Goal: Task Accomplishment & Management: Manage account settings

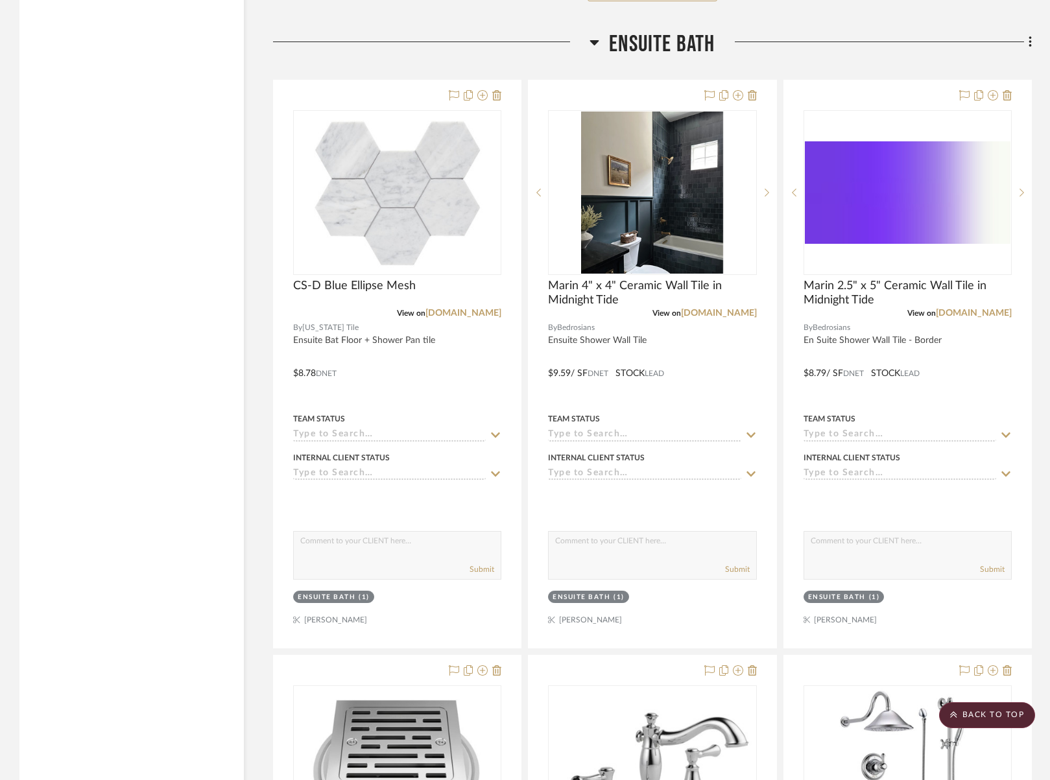
scroll to position [2730, 0]
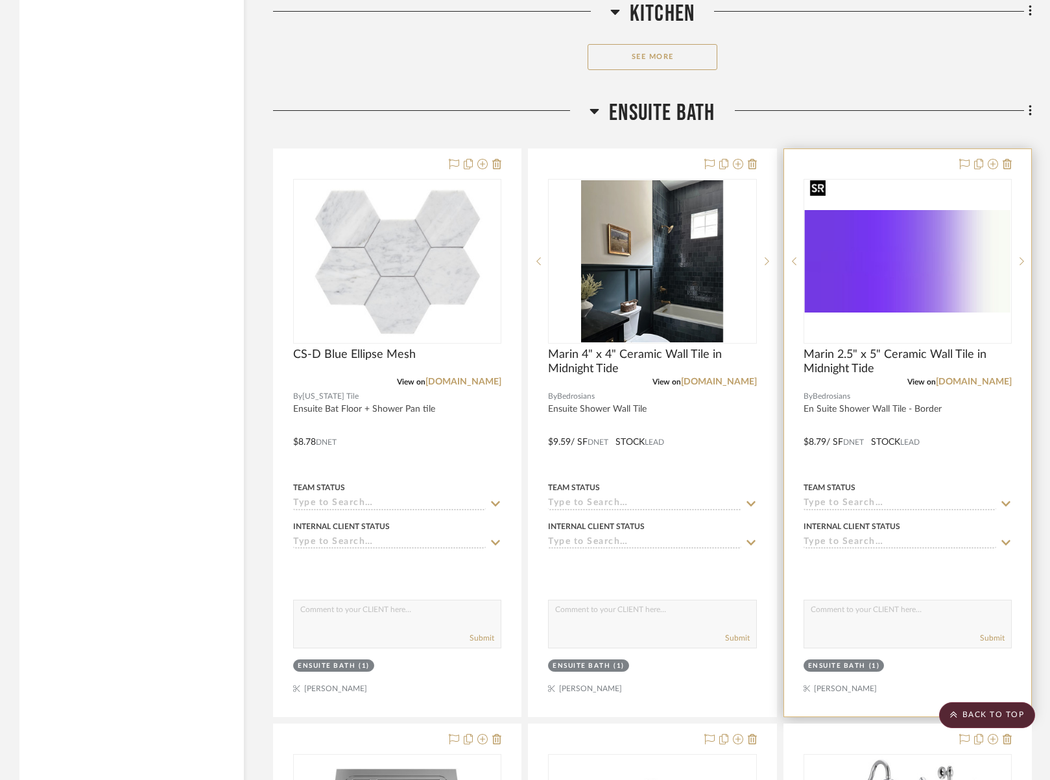
click at [982, 250] on img "0" at bounding box center [906, 261] width 205 height 103
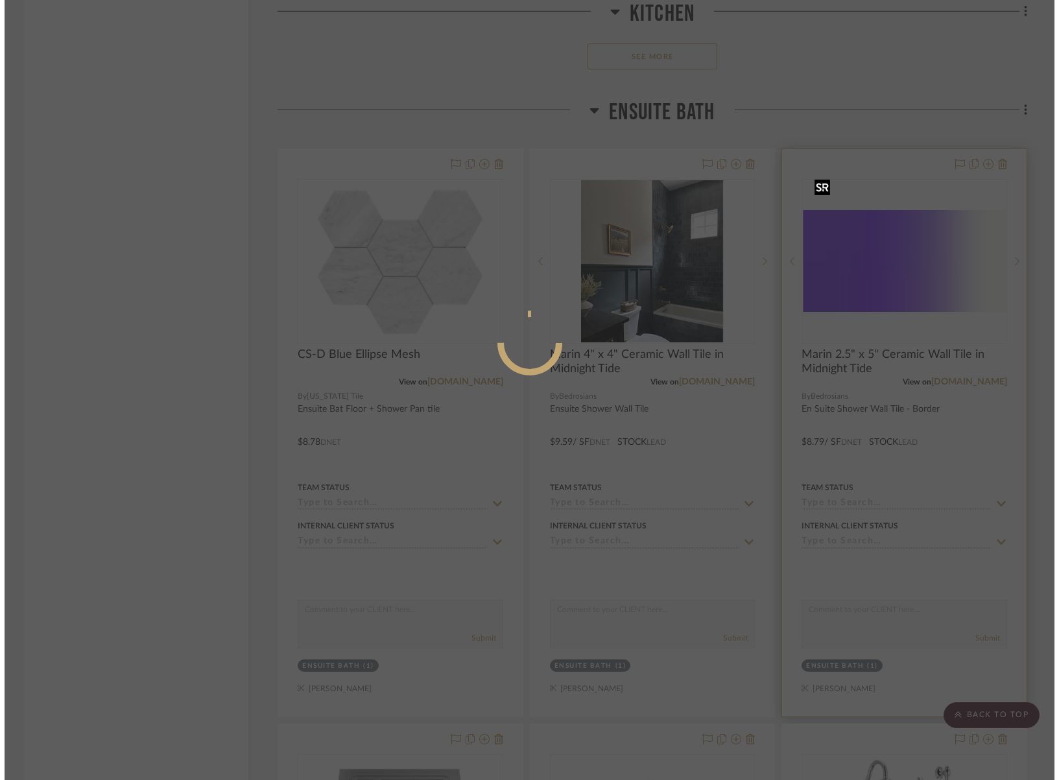
scroll to position [0, 0]
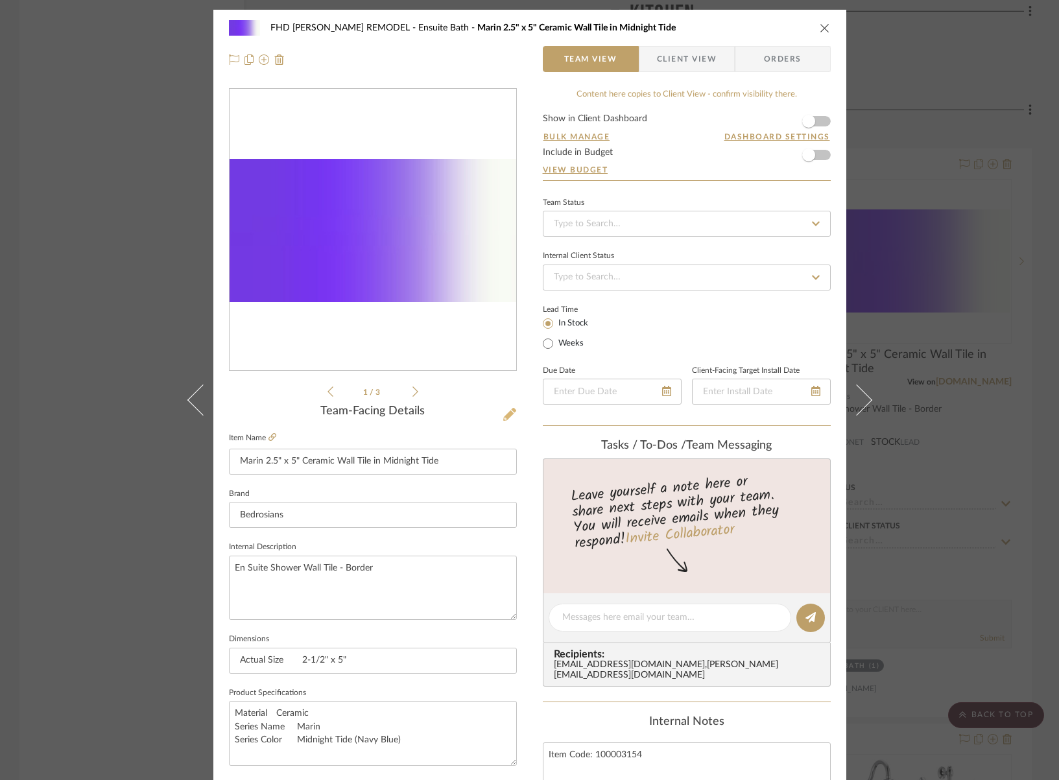
click at [503, 412] on icon at bounding box center [509, 414] width 13 height 13
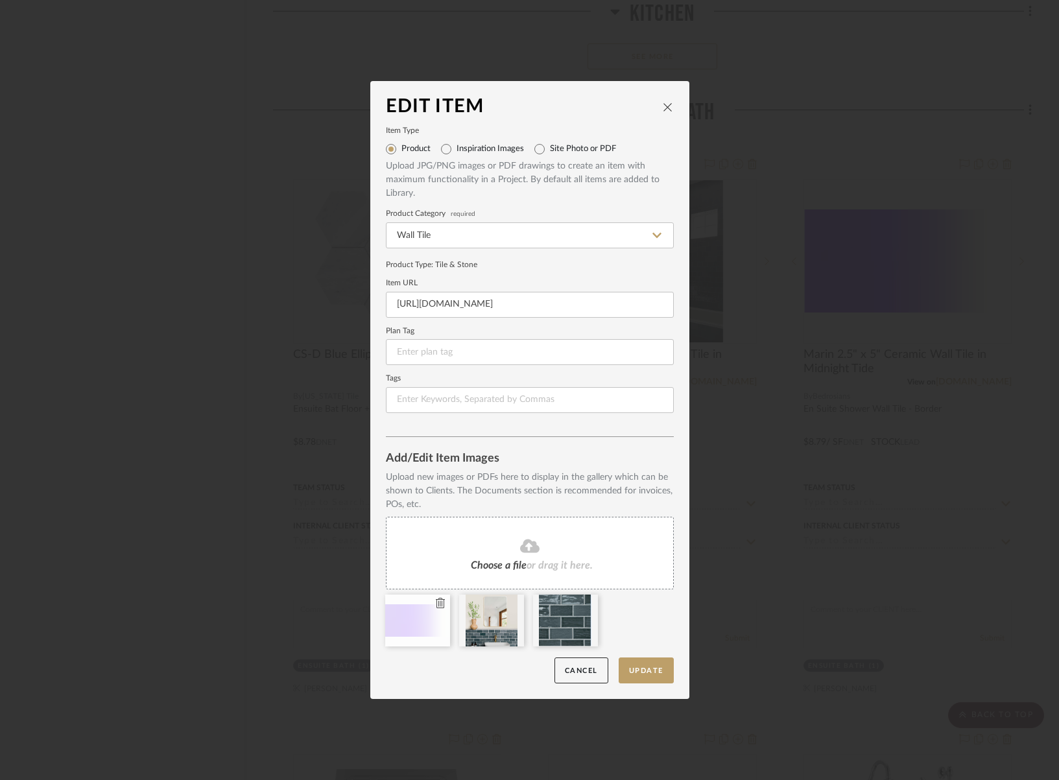
click at [436, 604] on icon at bounding box center [440, 603] width 9 height 10
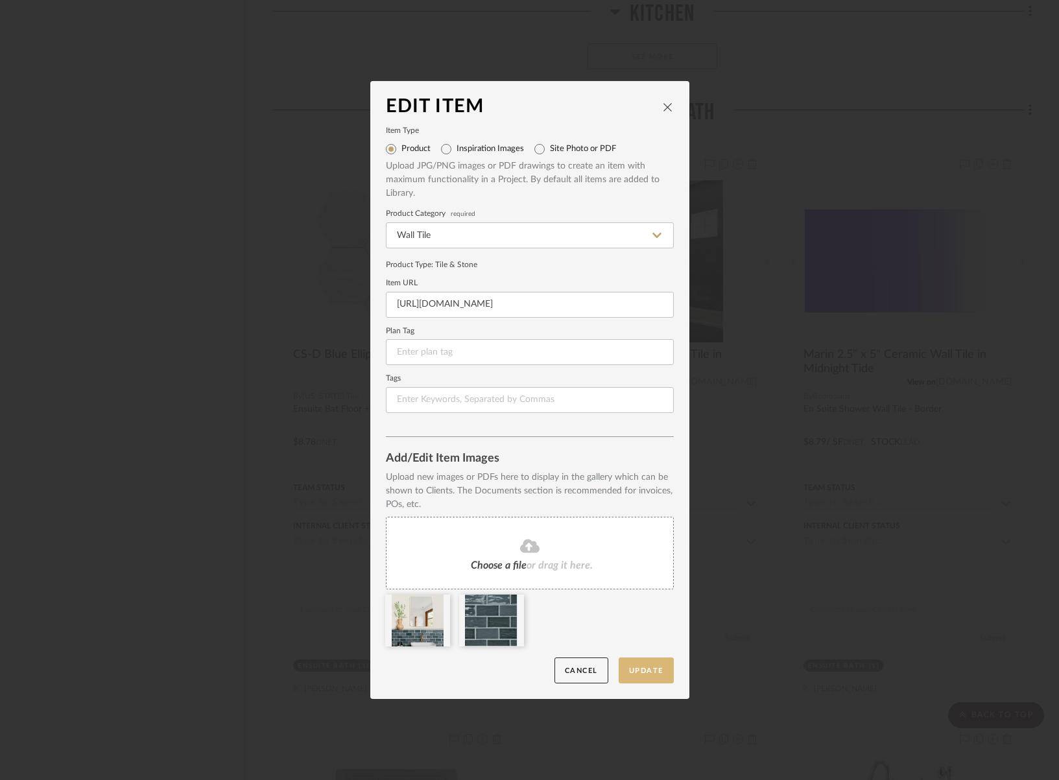
click at [648, 675] on button "Update" at bounding box center [645, 670] width 55 height 27
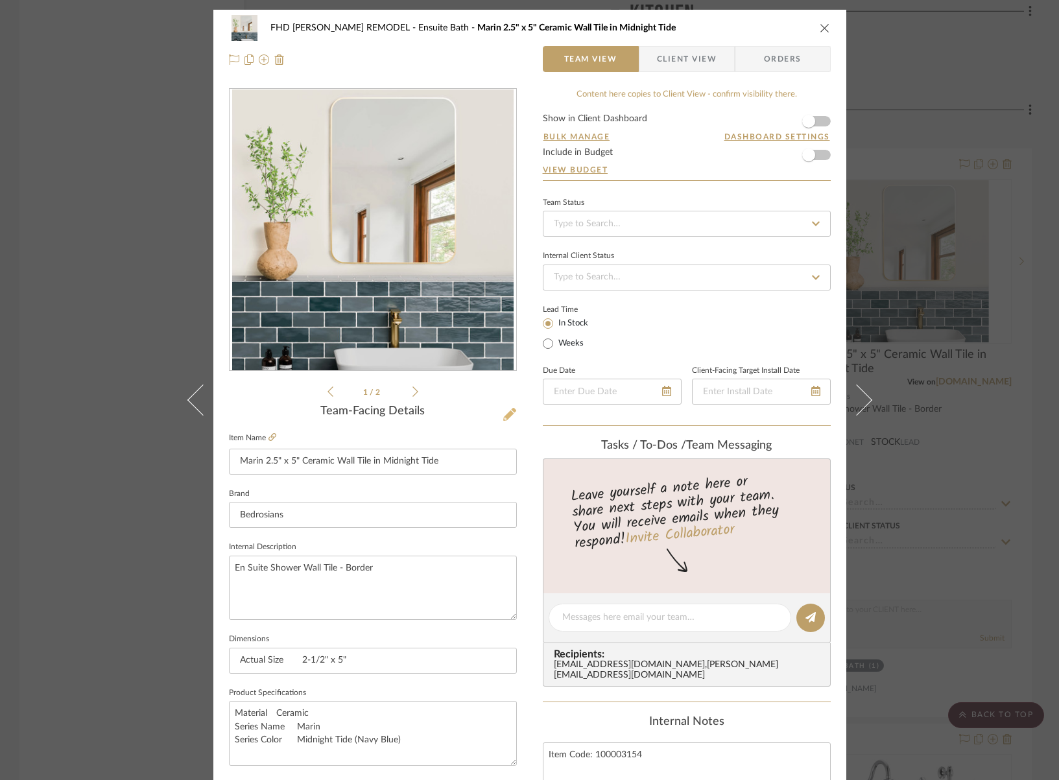
click at [503, 416] on icon at bounding box center [509, 414] width 13 height 13
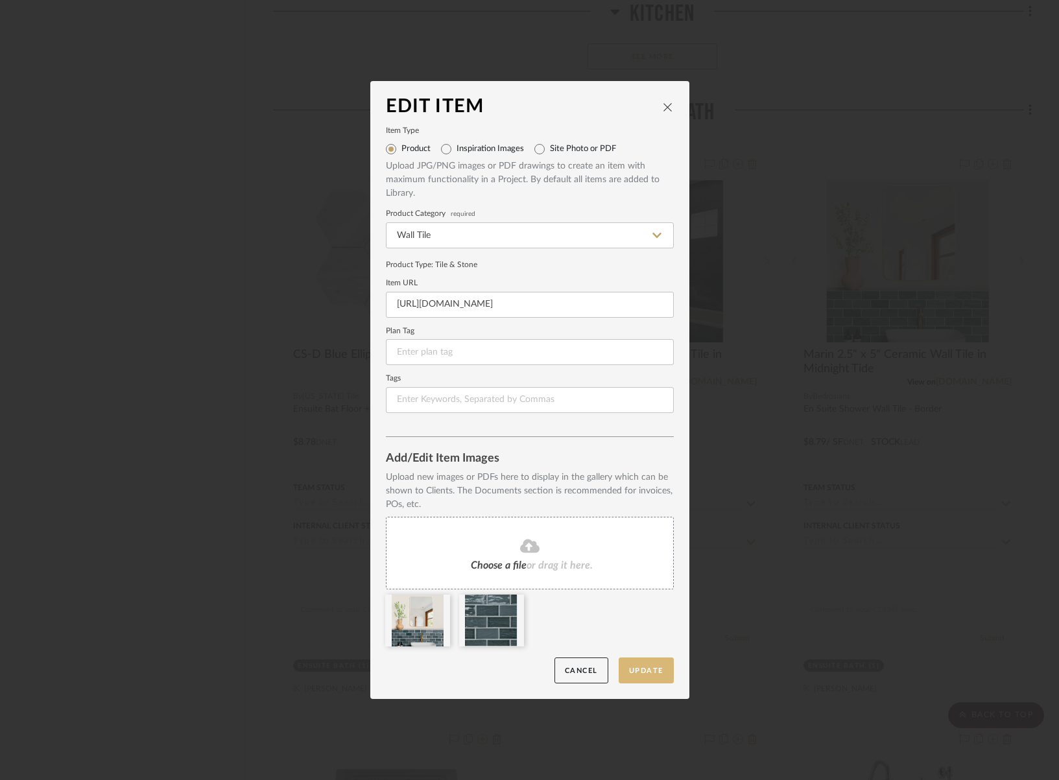
click at [644, 671] on button "Update" at bounding box center [645, 670] width 55 height 27
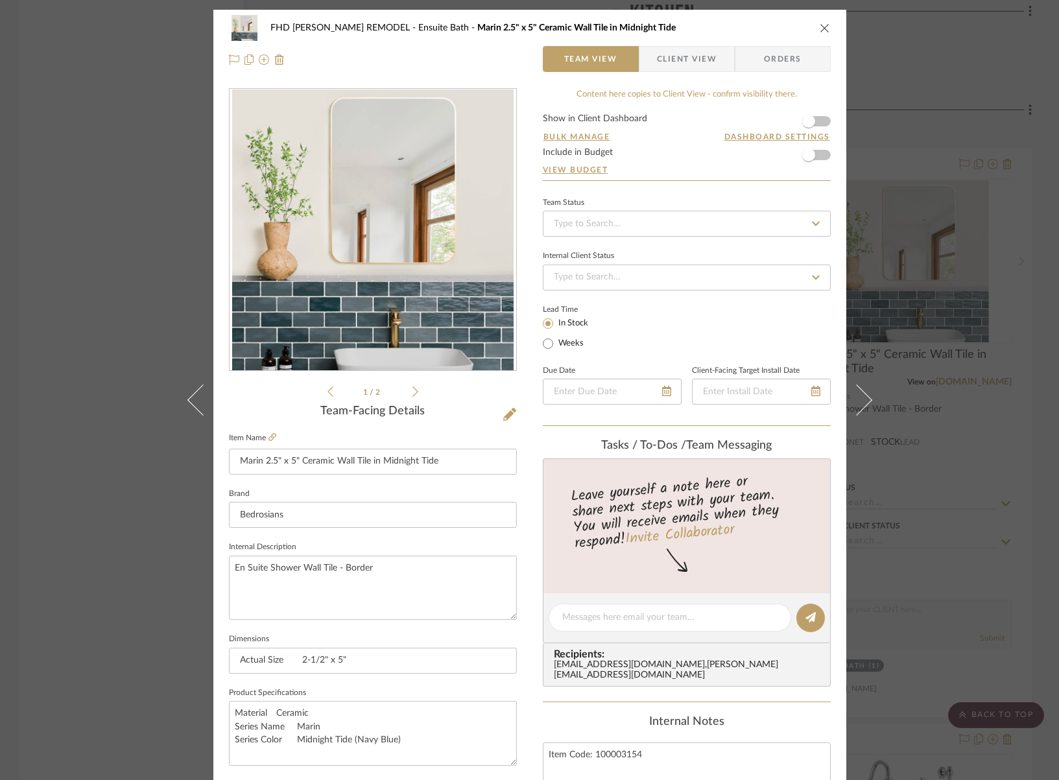
click at [819, 29] on icon "close" at bounding box center [824, 28] width 10 height 10
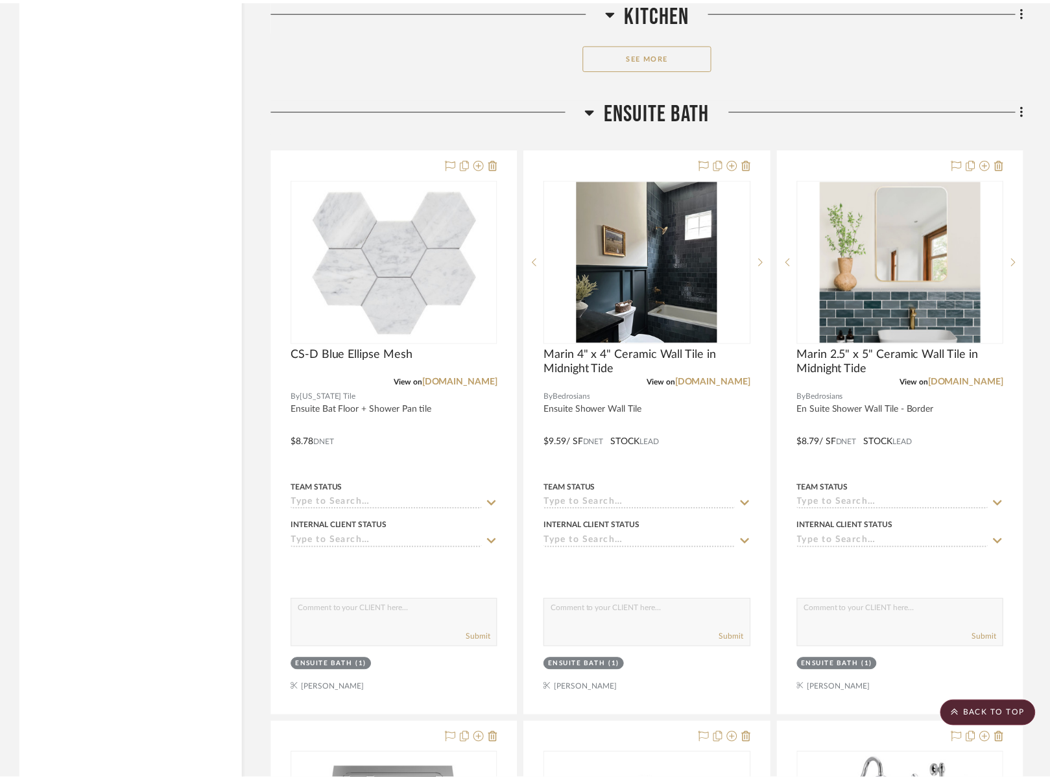
scroll to position [2730, 0]
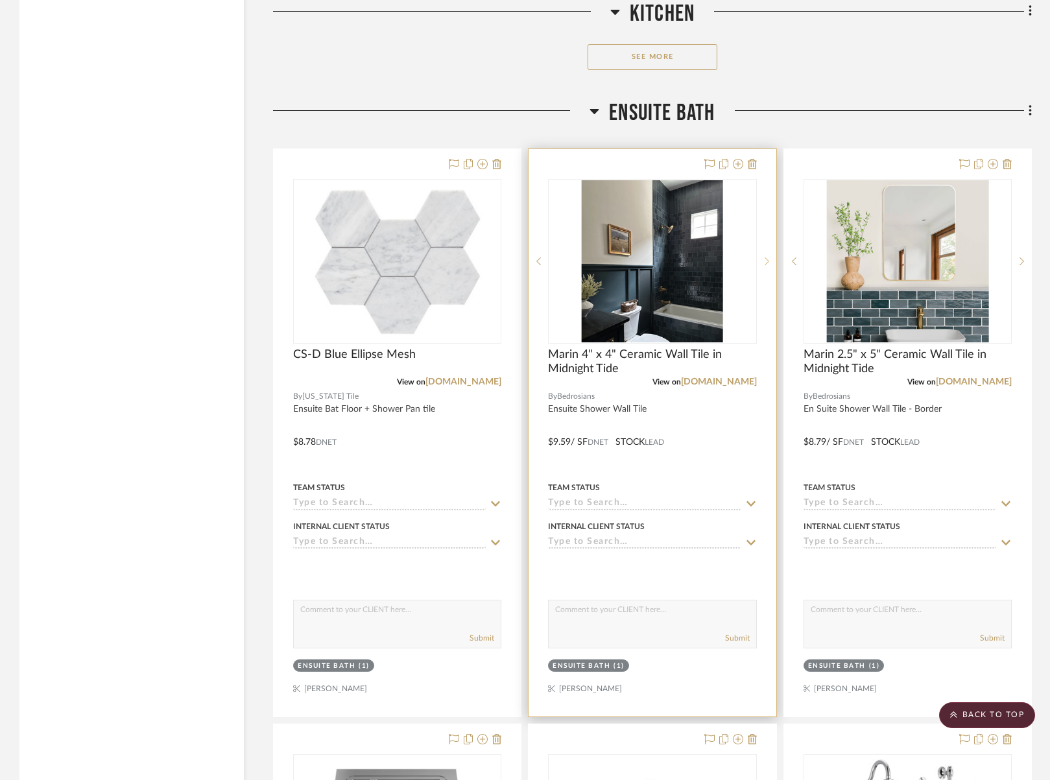
click at [768, 257] on sr-next-btn at bounding box center [766, 261] width 19 height 9
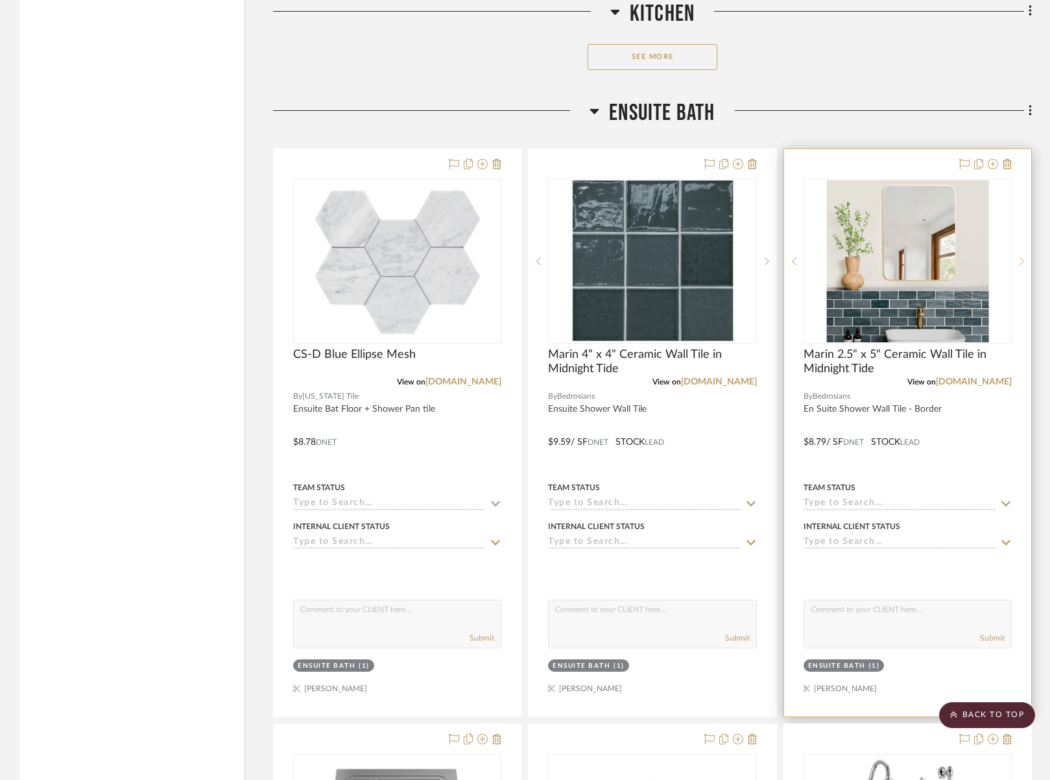
click at [1025, 257] on sr-next-btn at bounding box center [1020, 261] width 19 height 9
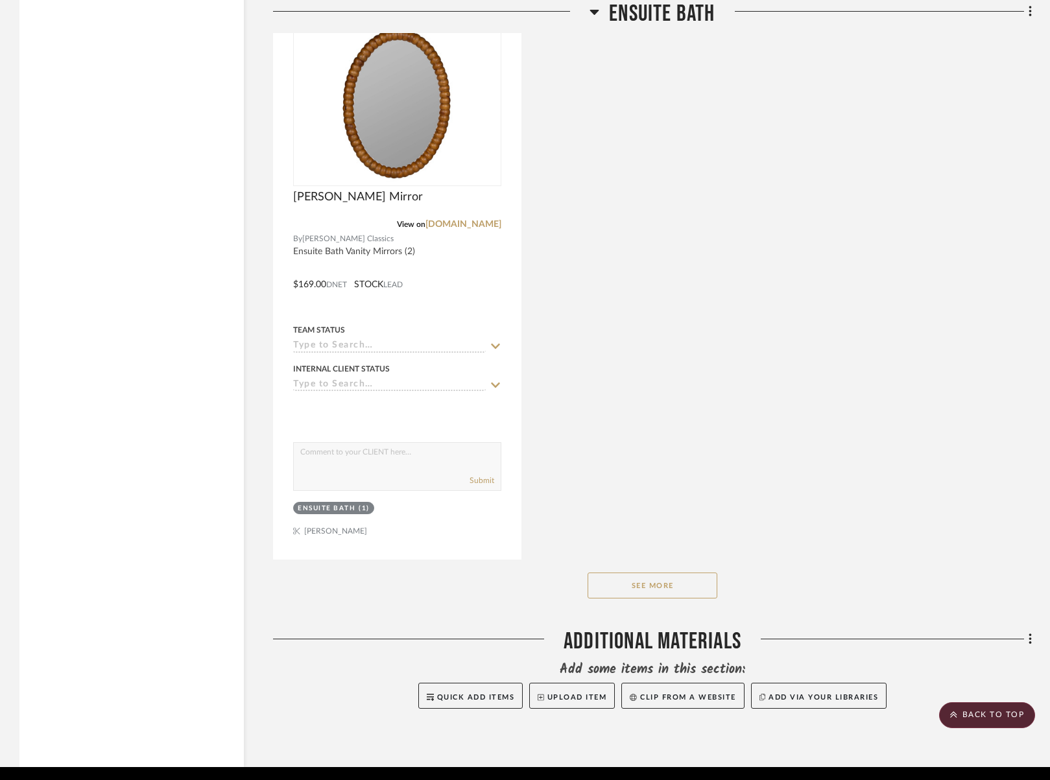
scroll to position [4026, 0]
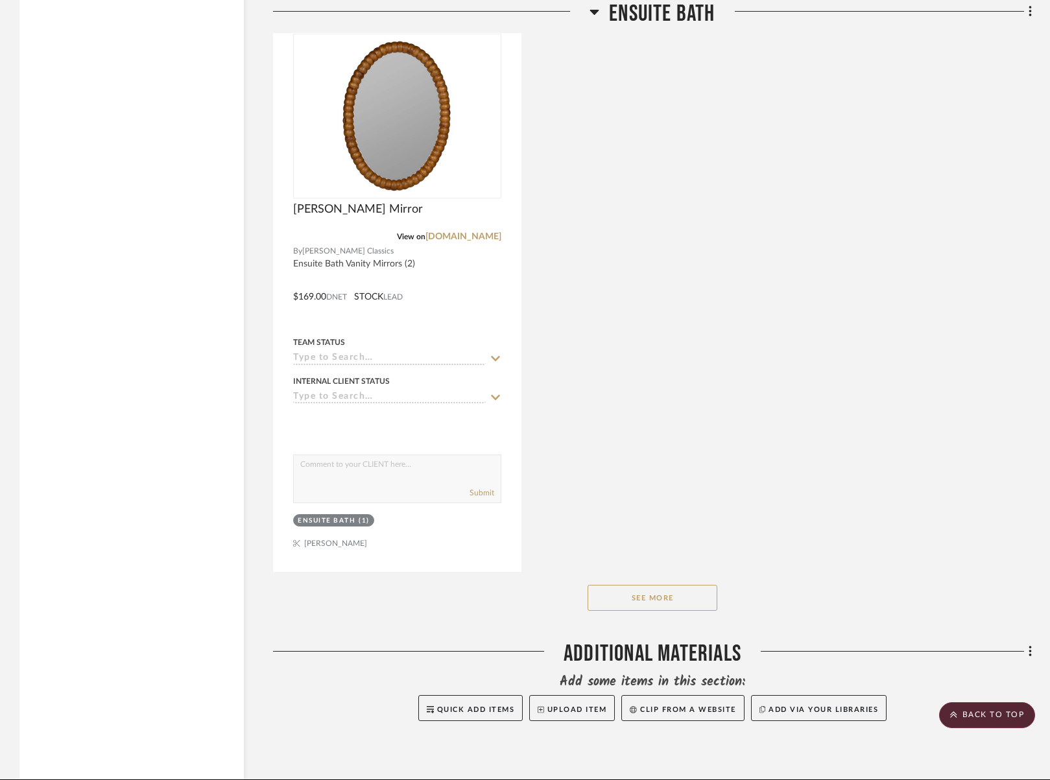
click at [687, 585] on button "See More" at bounding box center [652, 598] width 130 height 26
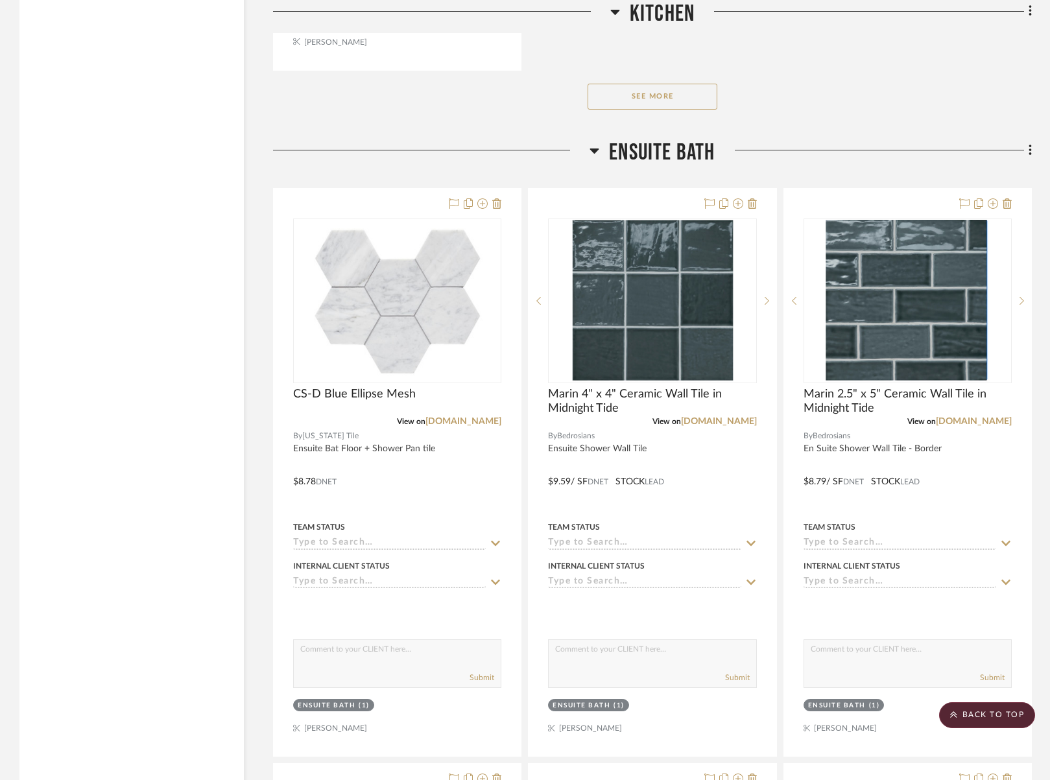
scroll to position [2450, 0]
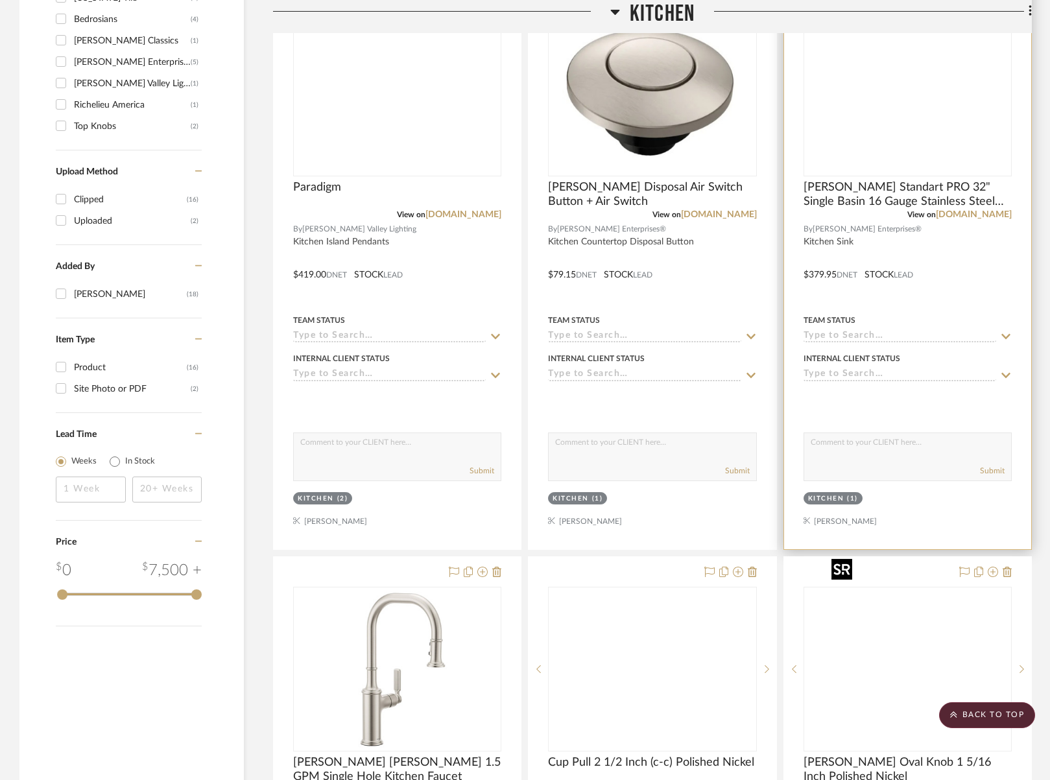
scroll to position [976, 0]
